Goal: Check status: Check status

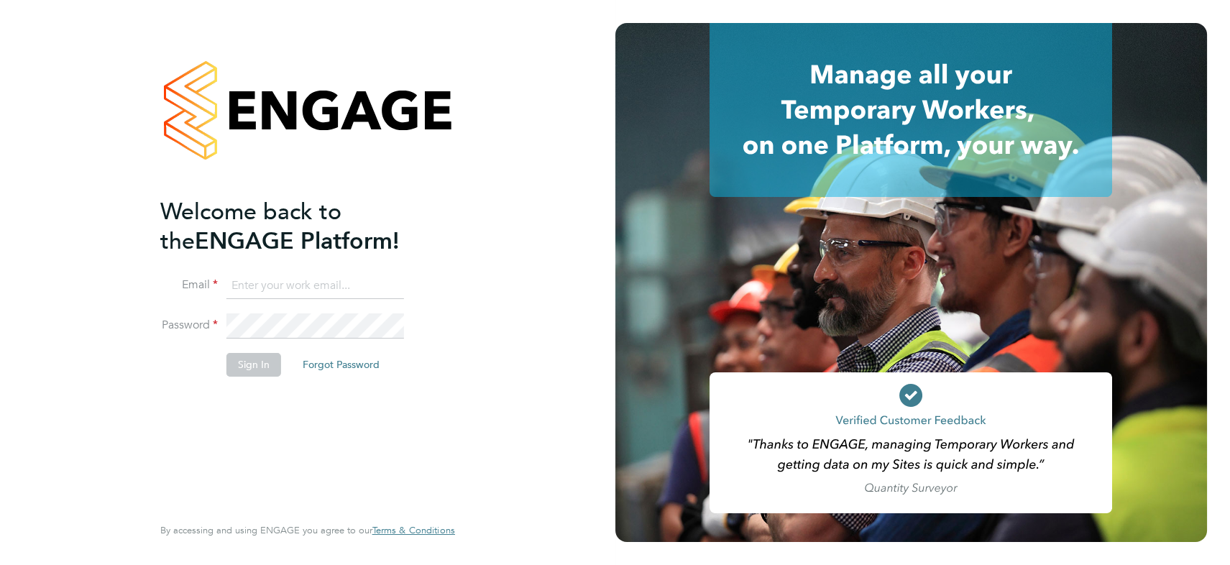
type input "[PERSON_NAME][EMAIL_ADDRESS][PERSON_NAME][DOMAIN_NAME]"
click at [247, 359] on button "Sign In" at bounding box center [253, 364] width 55 height 23
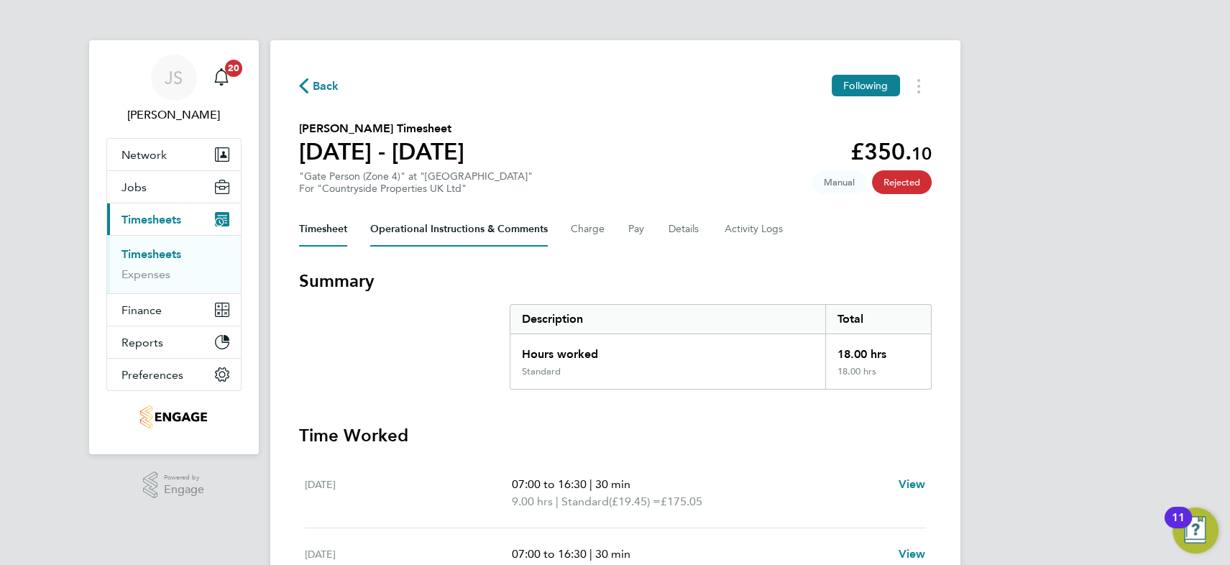
click at [450, 233] on Comments-tab "Operational Instructions & Comments" at bounding box center [459, 229] width 178 height 35
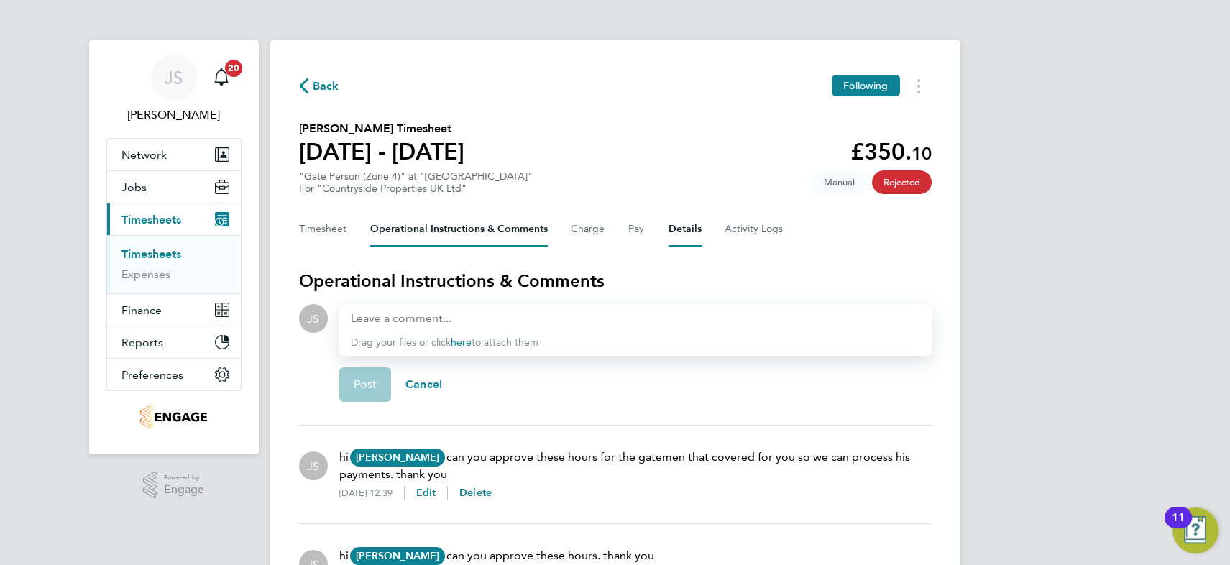
click at [690, 233] on button "Details" at bounding box center [685, 229] width 33 height 35
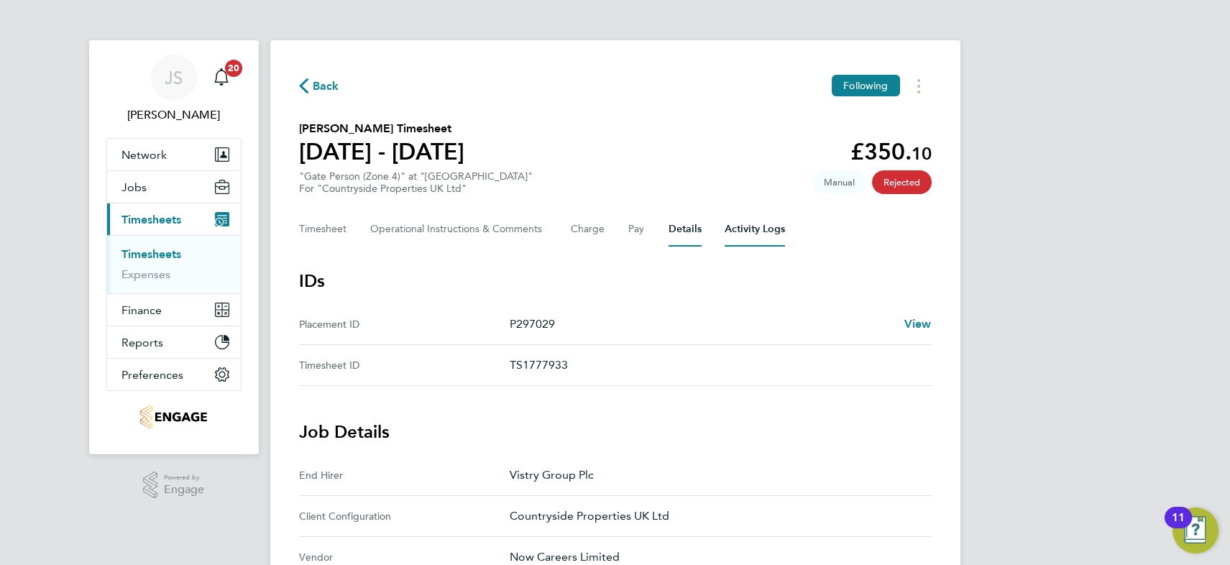
click at [740, 239] on Logs-tab "Activity Logs" at bounding box center [755, 229] width 60 height 35
